Goal: Task Accomplishment & Management: Manage account settings

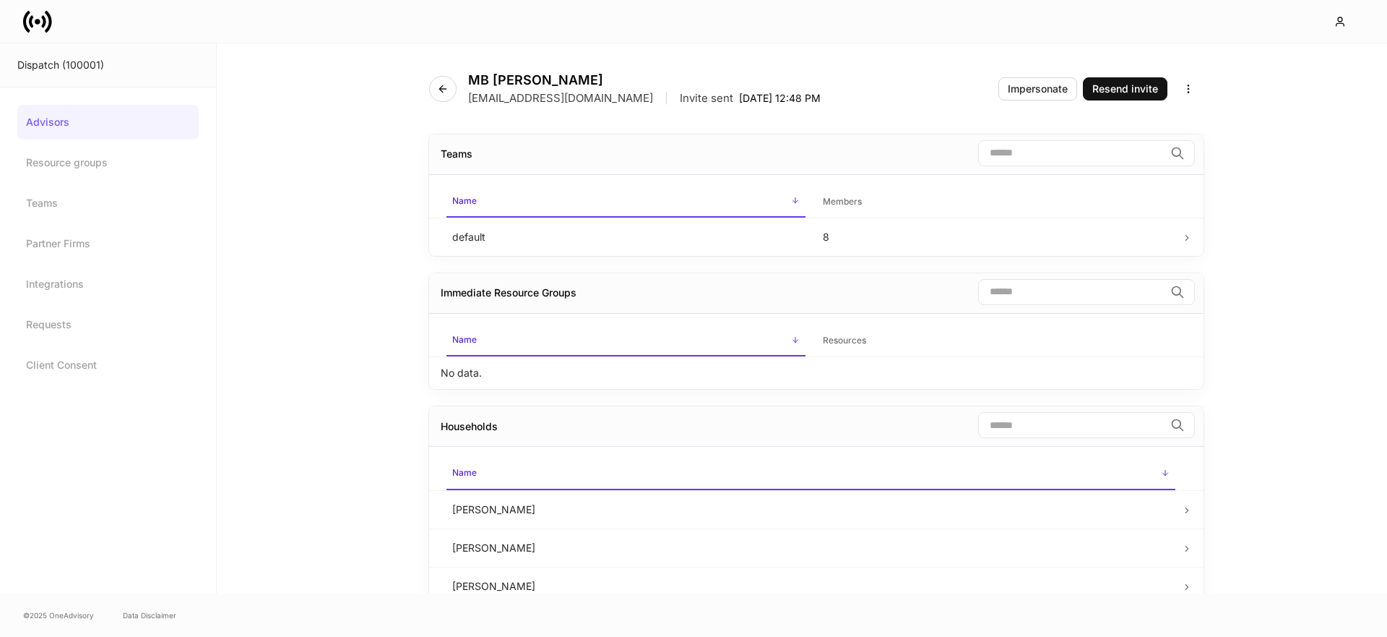
click at [28, 17] on icon at bounding box center [37, 21] width 29 height 29
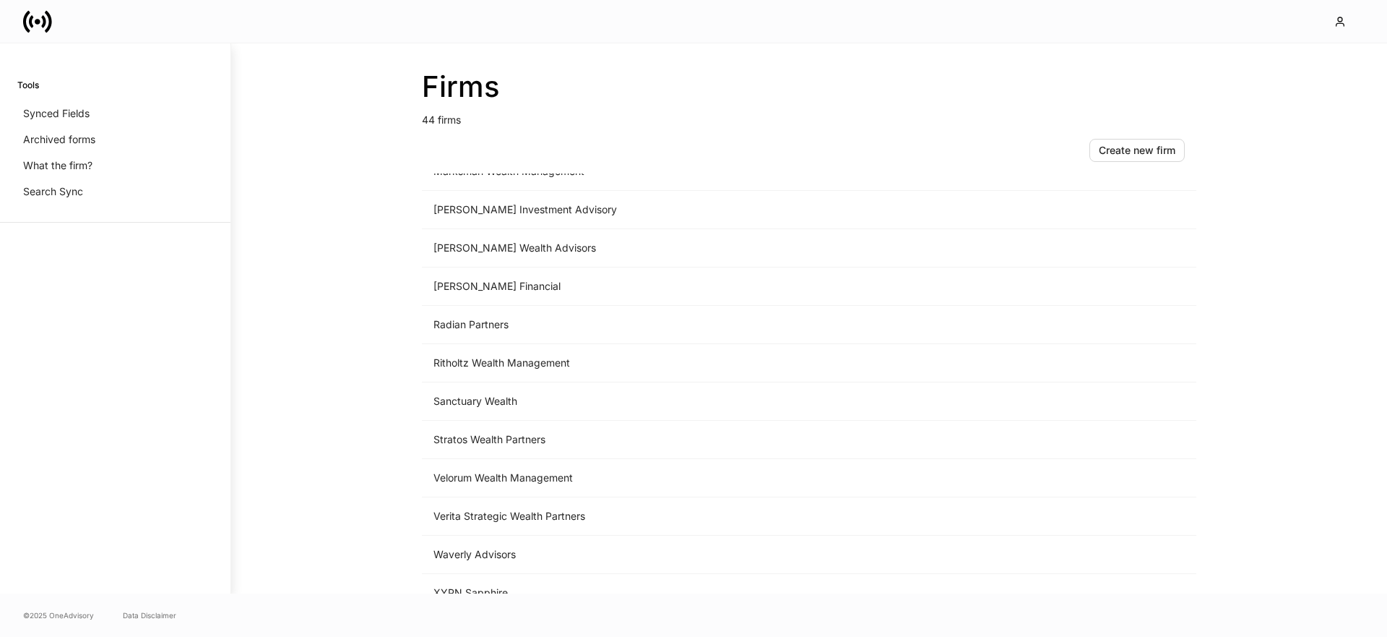
scroll to position [1316, 0]
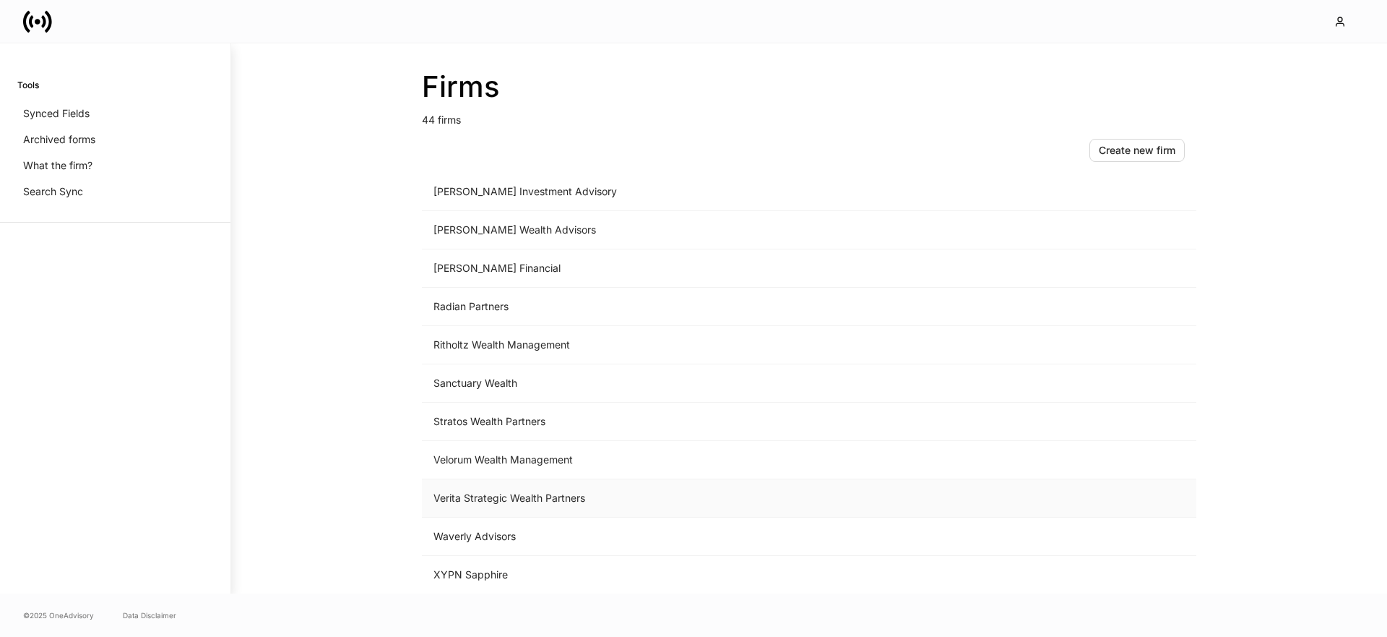
click at [520, 504] on td "Verita Strategic Wealth Partners" at bounding box center [689, 498] width 535 height 38
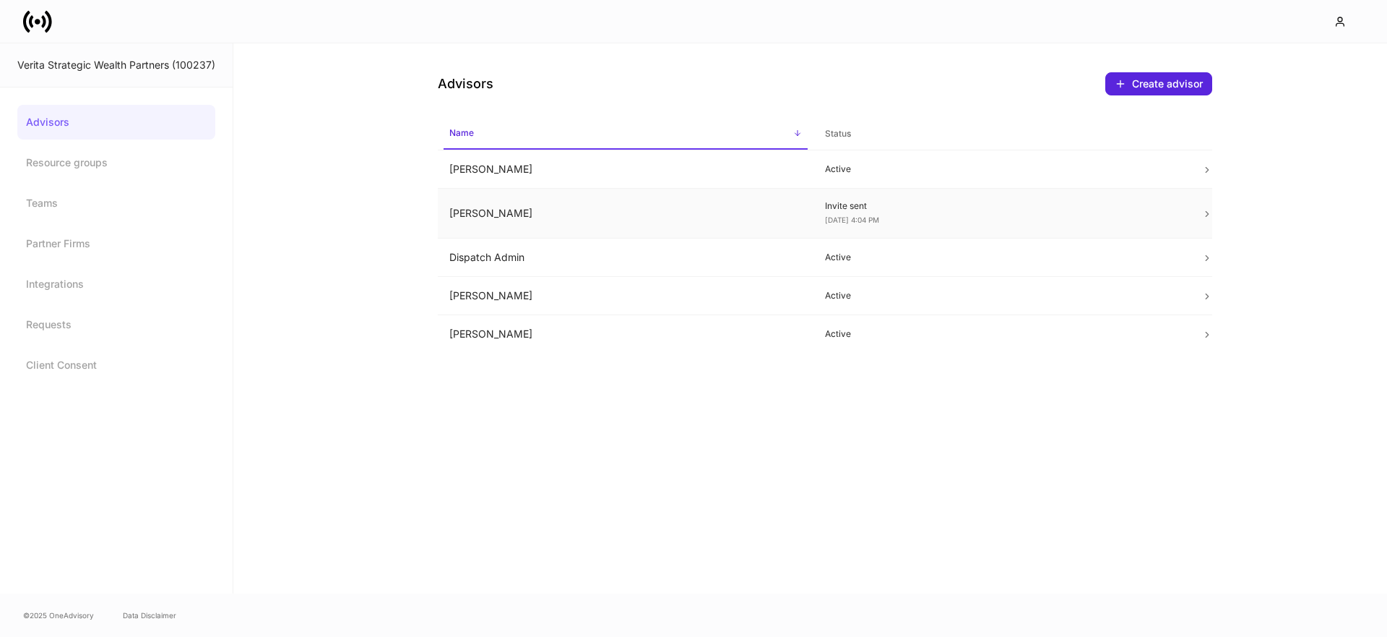
click at [535, 222] on td "Autumn Anderson" at bounding box center [626, 214] width 376 height 50
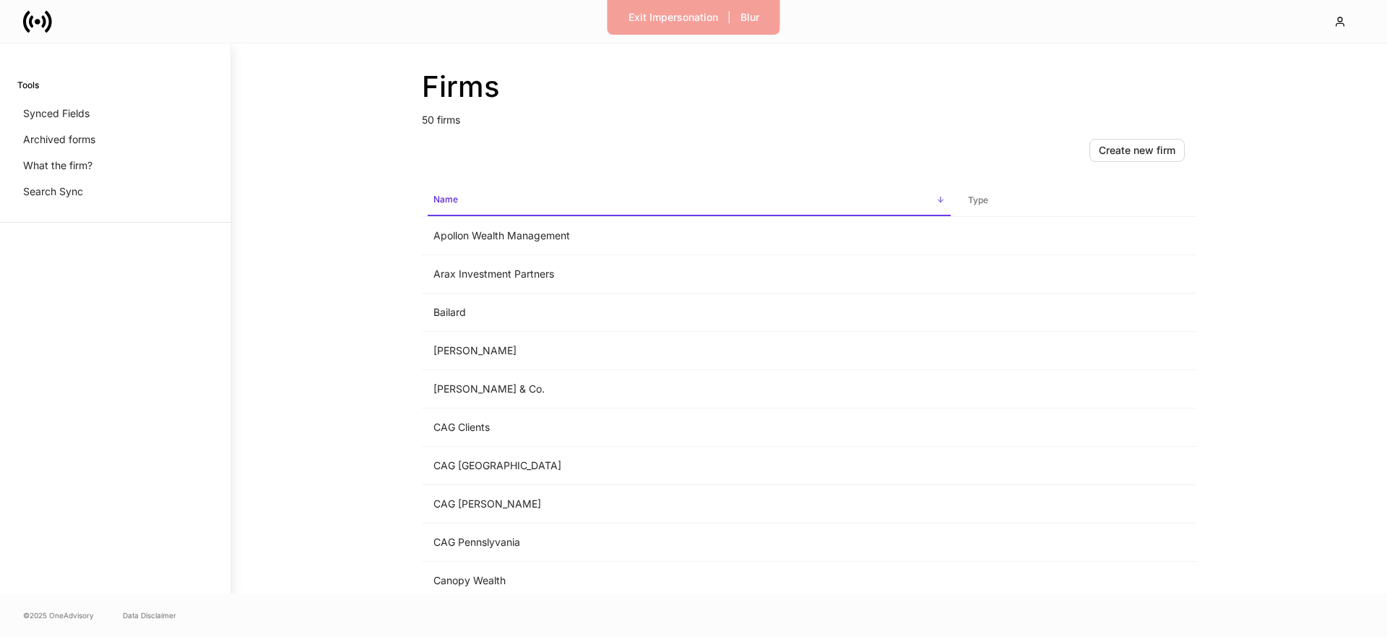
drag, startPoint x: 344, startPoint y: 132, endPoint x: 381, endPoint y: 132, distance: 36.9
click at [344, 132] on div "Firms 50 firms Create new firm Name sorted ascending Type Apollon Wealth Manage…" at bounding box center [809, 318] width 1156 height 550
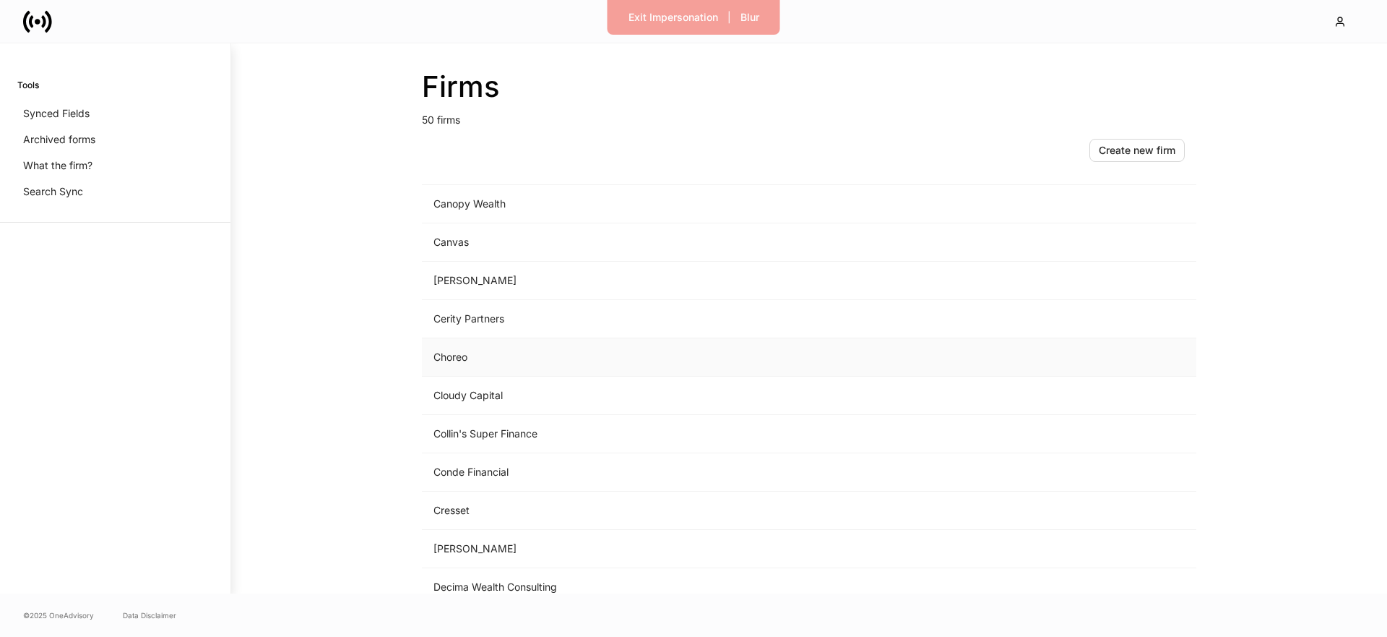
scroll to position [482, 0]
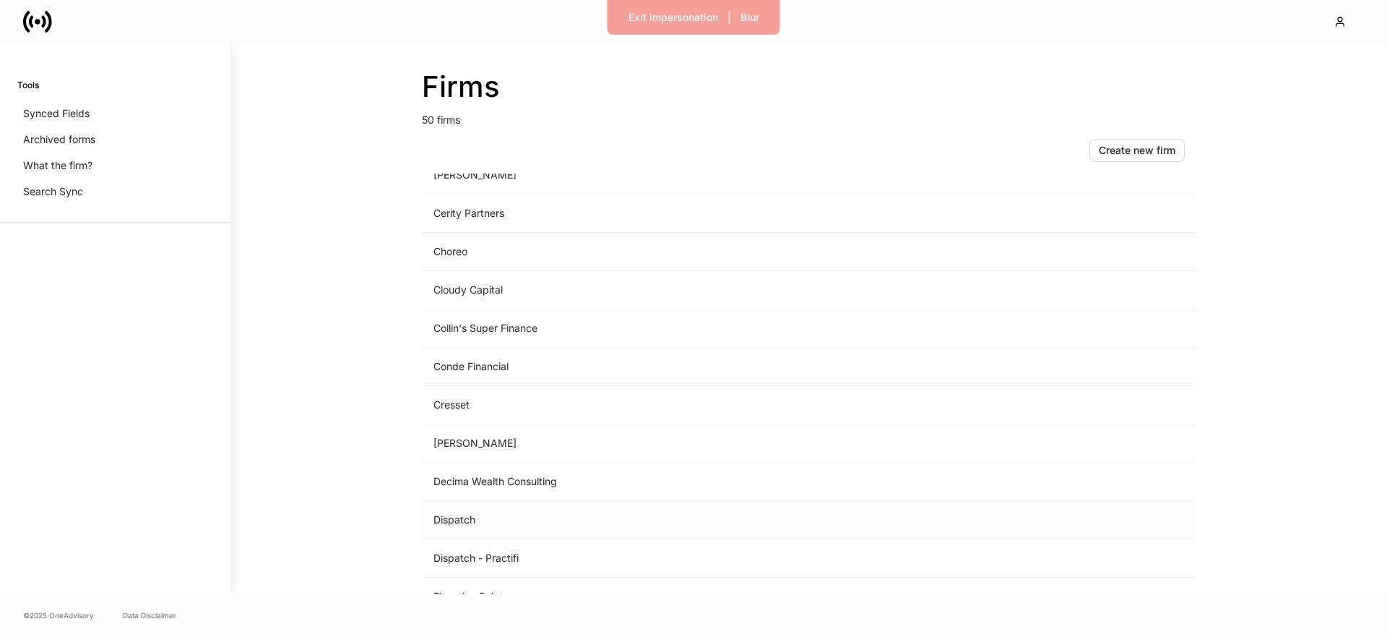
click at [457, 512] on td "Dispatch" at bounding box center [689, 520] width 535 height 38
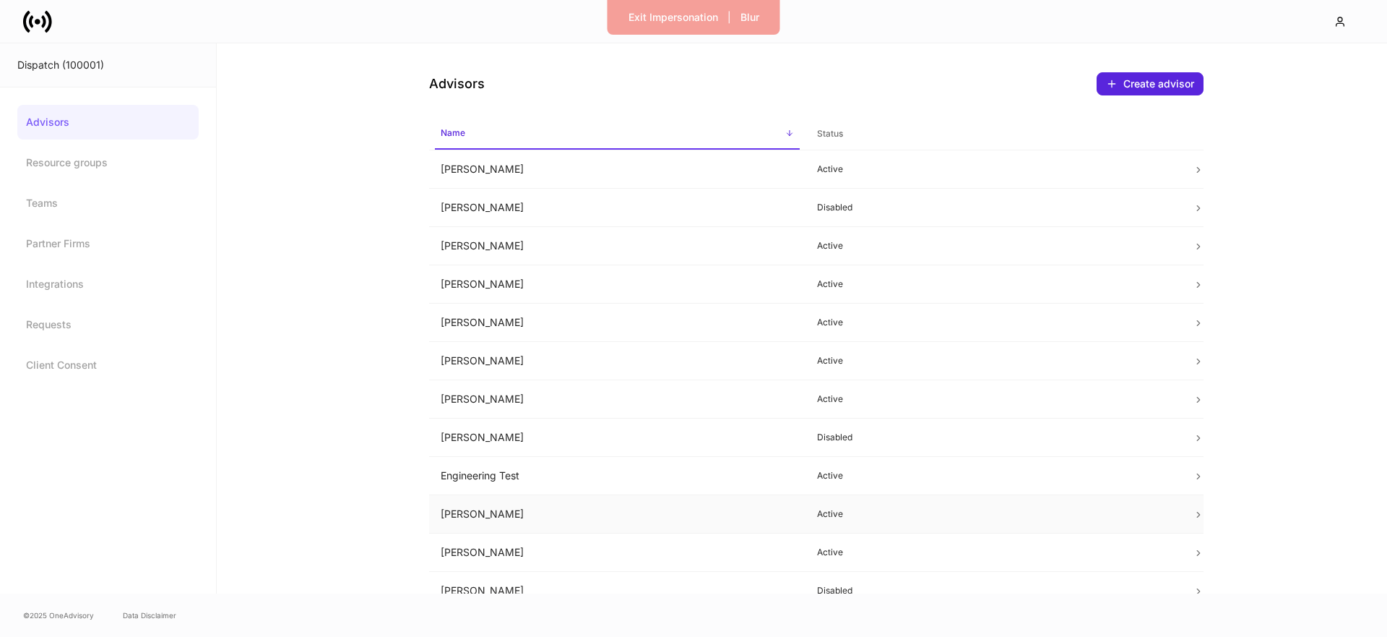
click at [505, 514] on td "Erika Leon" at bounding box center [617, 514] width 376 height 38
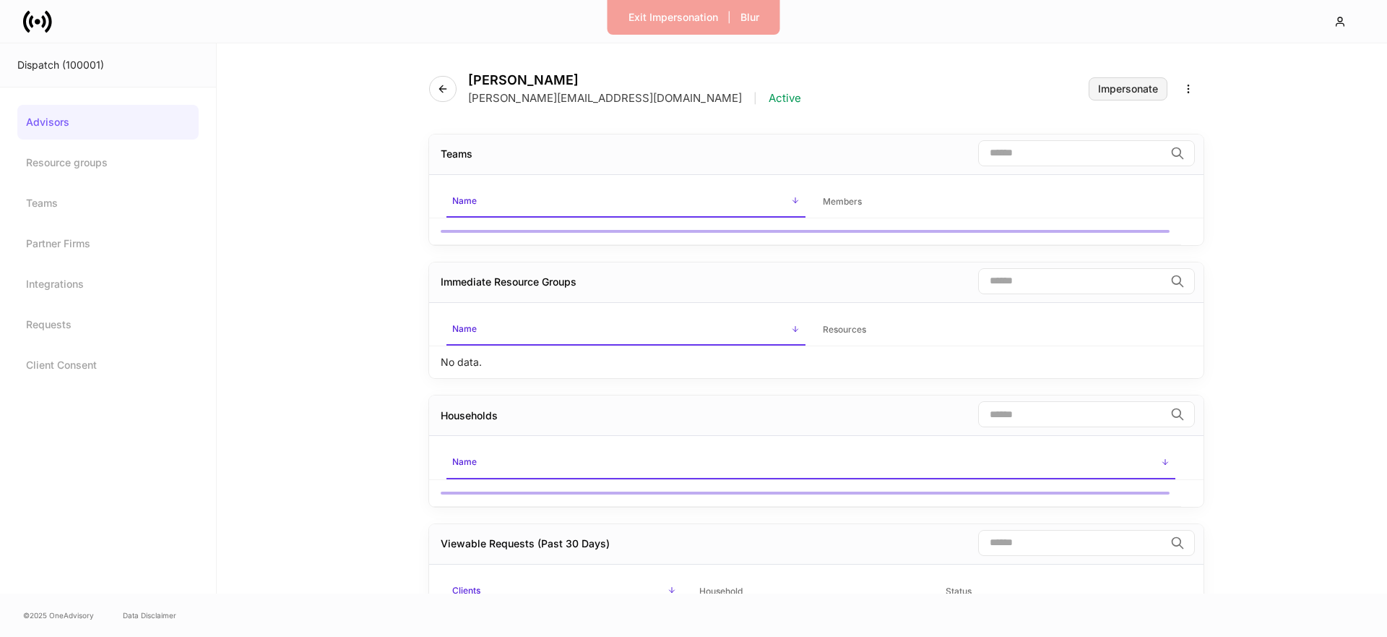
click at [1110, 85] on div "Impersonate" at bounding box center [1128, 89] width 60 height 10
